Goal: Information Seeking & Learning: Understand process/instructions

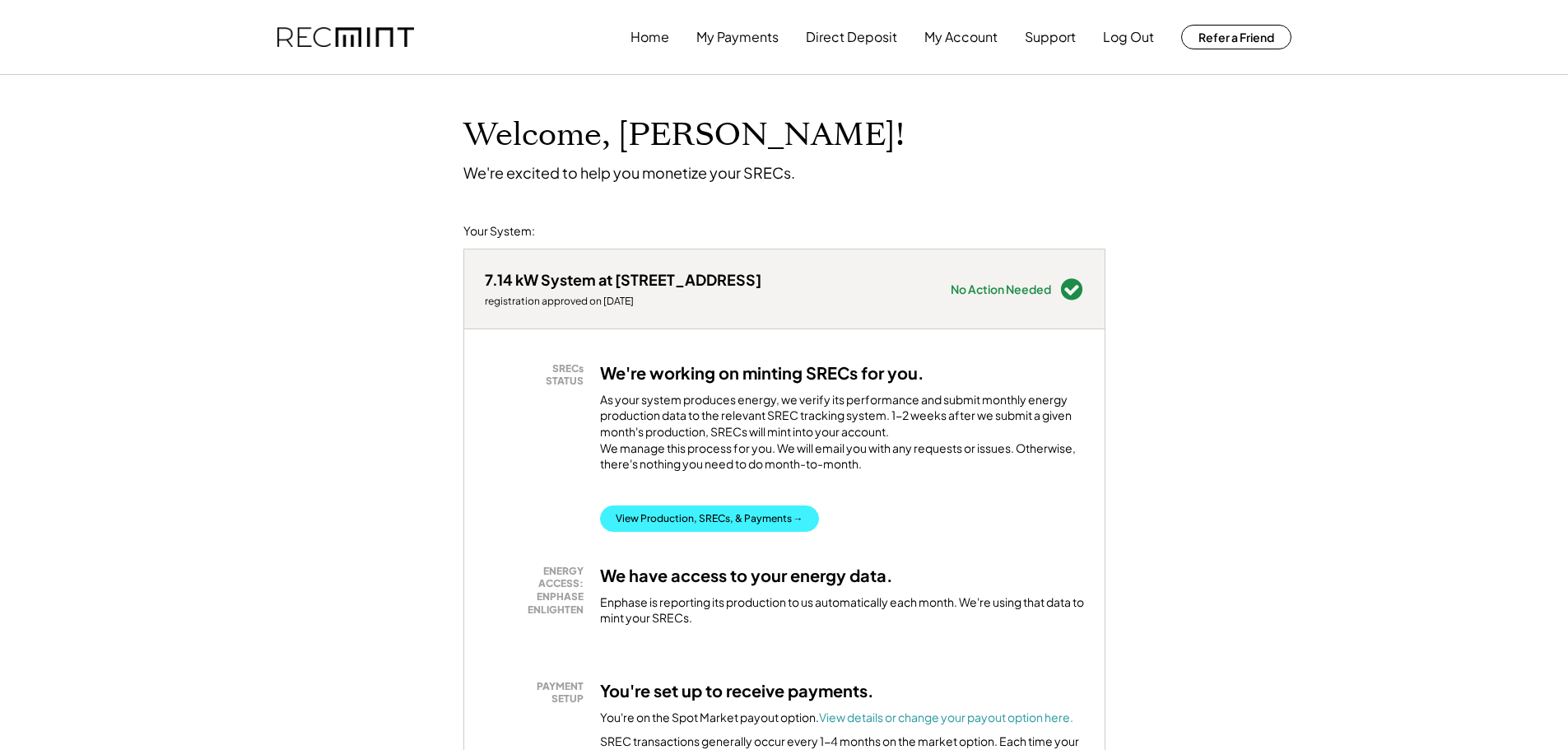
click at [743, 522] on button "View Production, SRECs, & Payments →" at bounding box center [709, 519] width 219 height 27
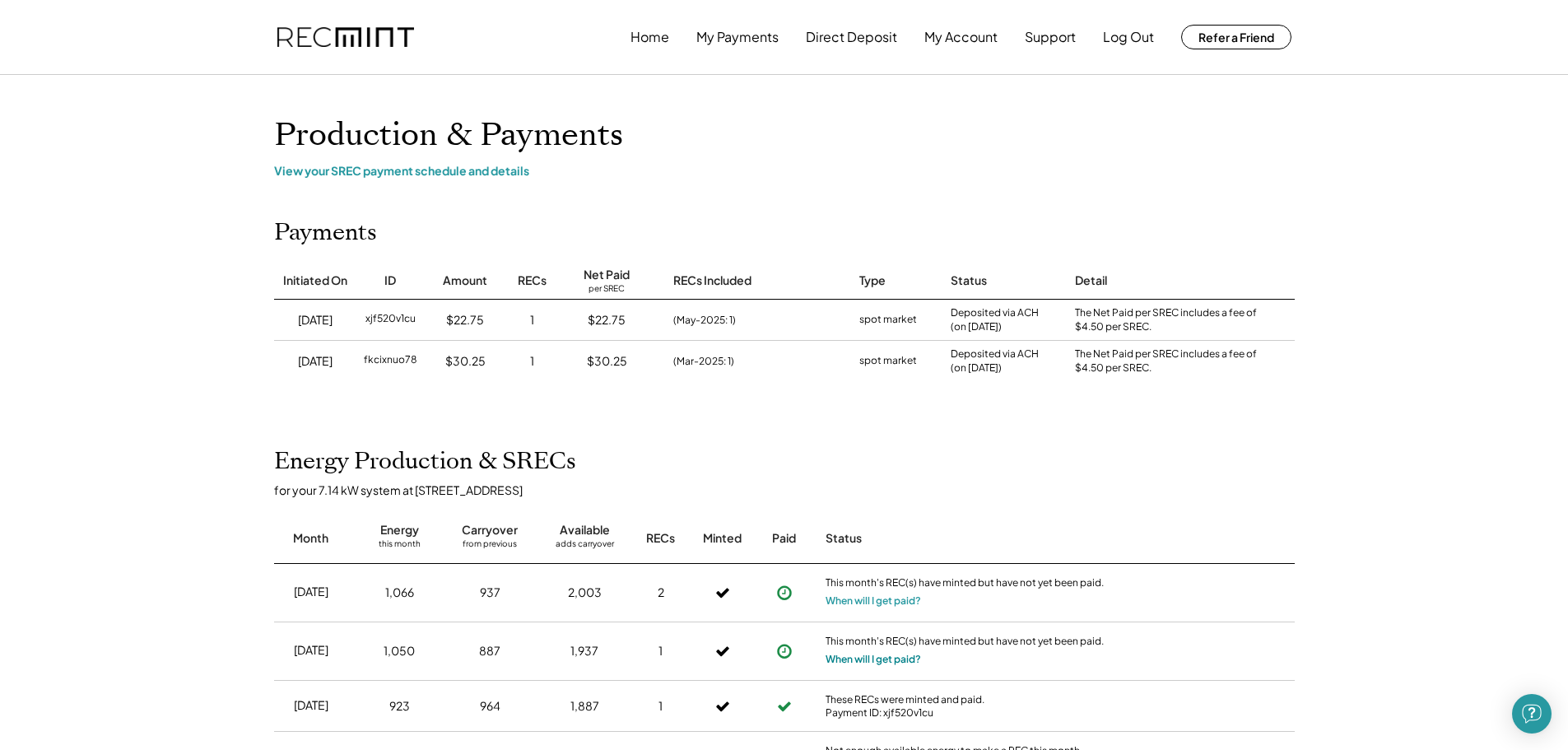
click at [851, 660] on button "When will I get paid?" at bounding box center [874, 659] width 96 height 17
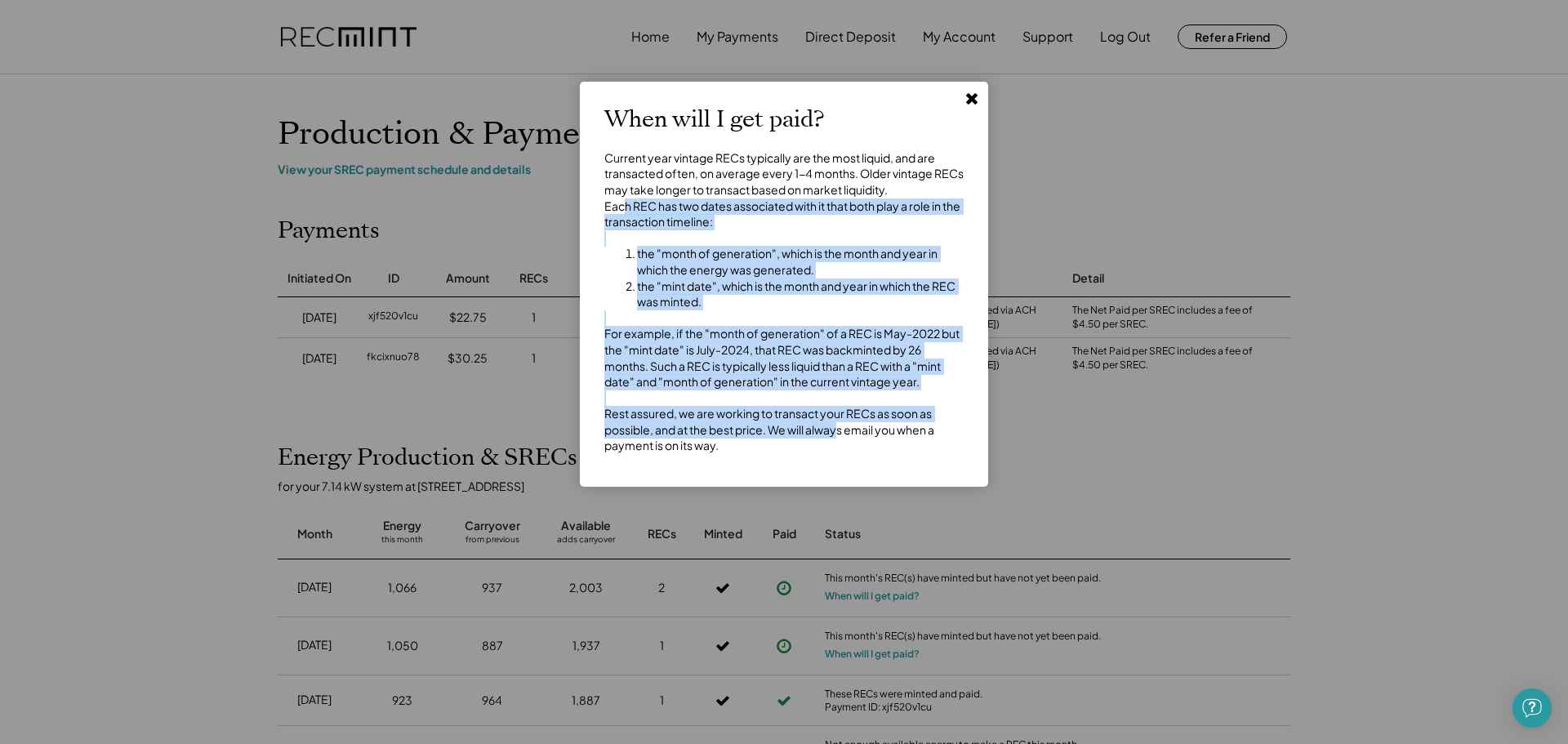
drag, startPoint x: 622, startPoint y: 218, endPoint x: 842, endPoint y: 448, distance: 318.3
click at [842, 448] on div "Current year vintage RECs typically are the most liquid, and are transacted oft…" at bounding box center [784, 302] width 359 height 304
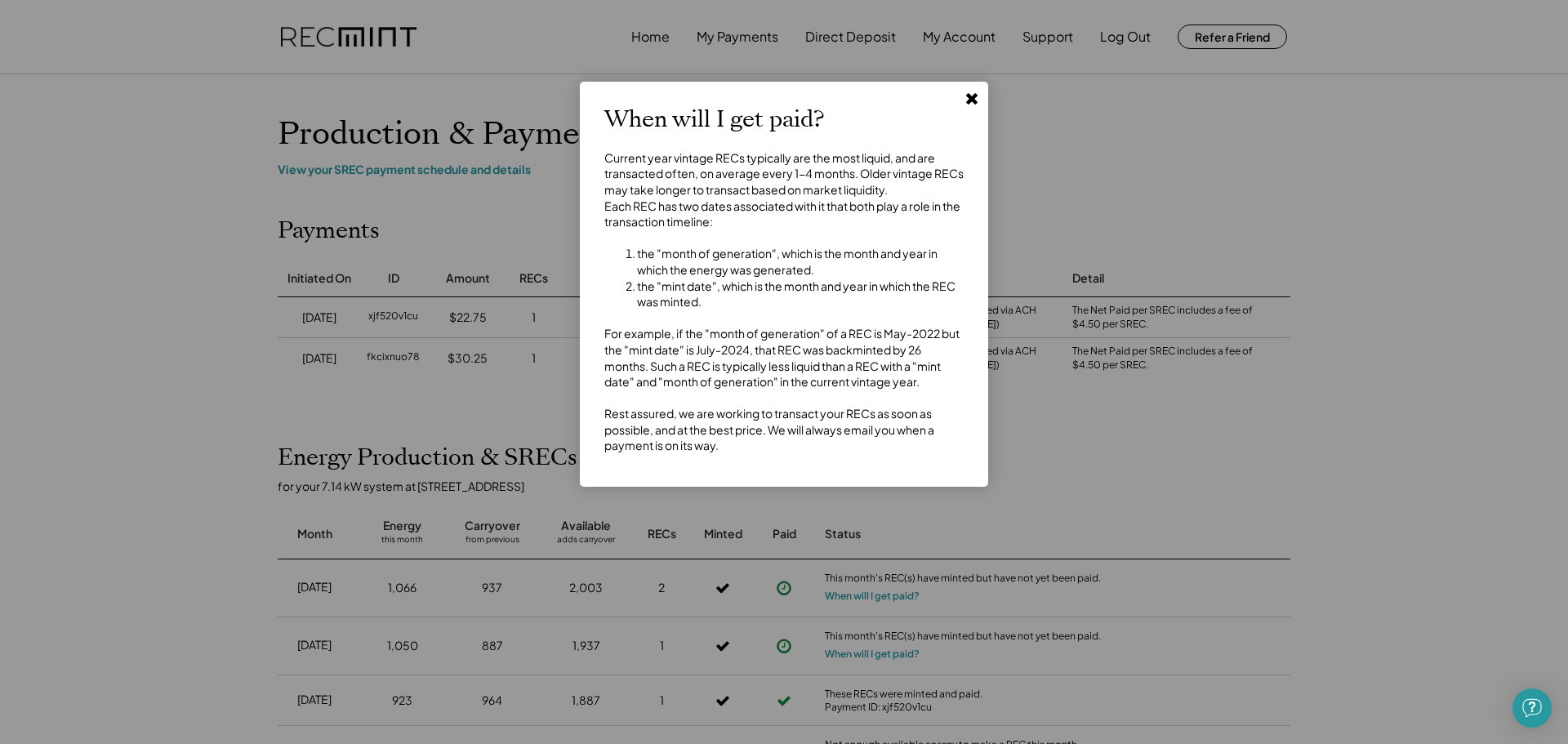
click at [873, 448] on div "Current year vintage RECs typically are the most liquid, and are transacted oft…" at bounding box center [784, 302] width 359 height 304
click at [972, 107] on button at bounding box center [972, 98] width 25 height 25
